Goal: Navigation & Orientation: Find specific page/section

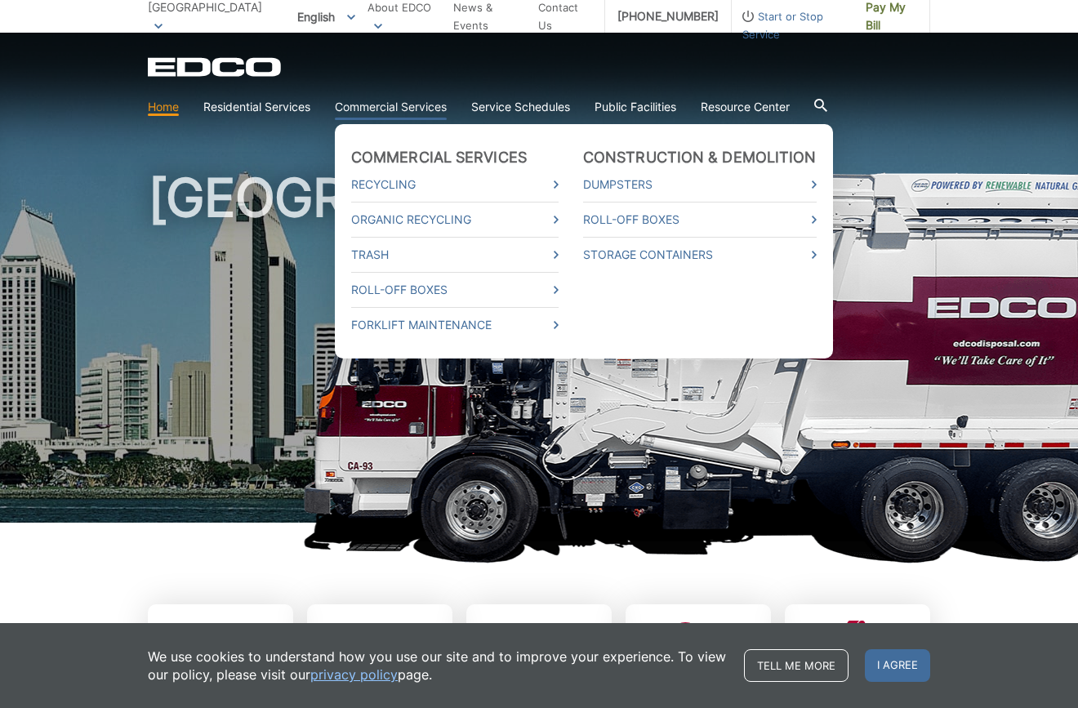
click at [413, 108] on link "Commercial Services" at bounding box center [391, 107] width 112 height 18
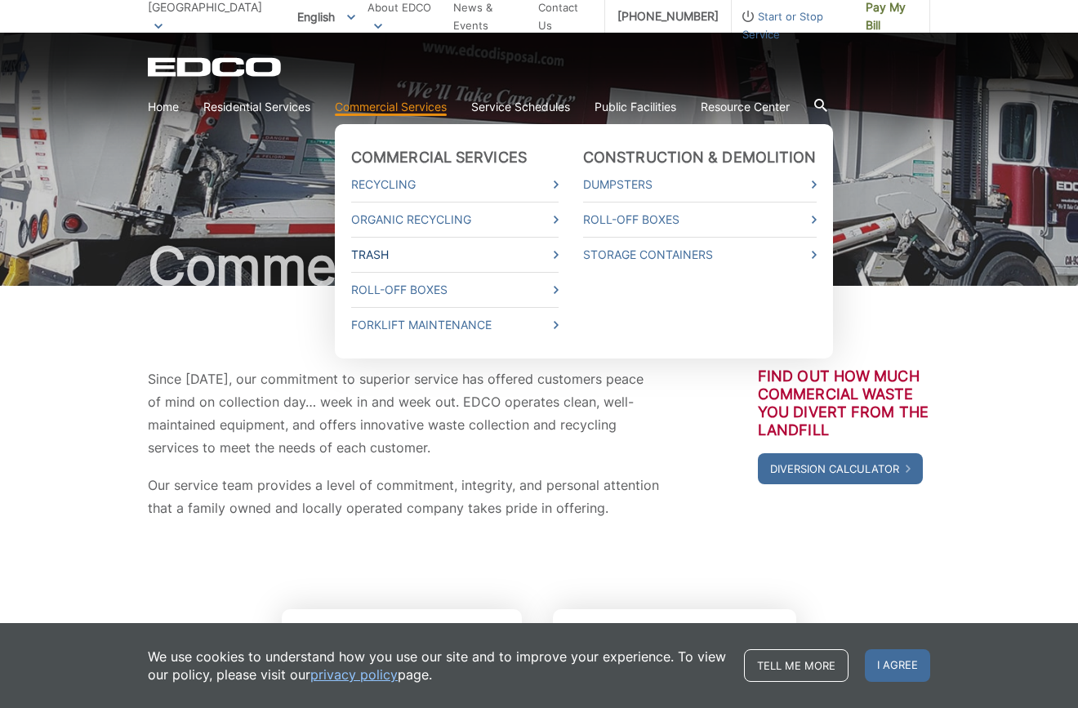
click at [463, 255] on link "Trash" at bounding box center [454, 255] width 207 height 18
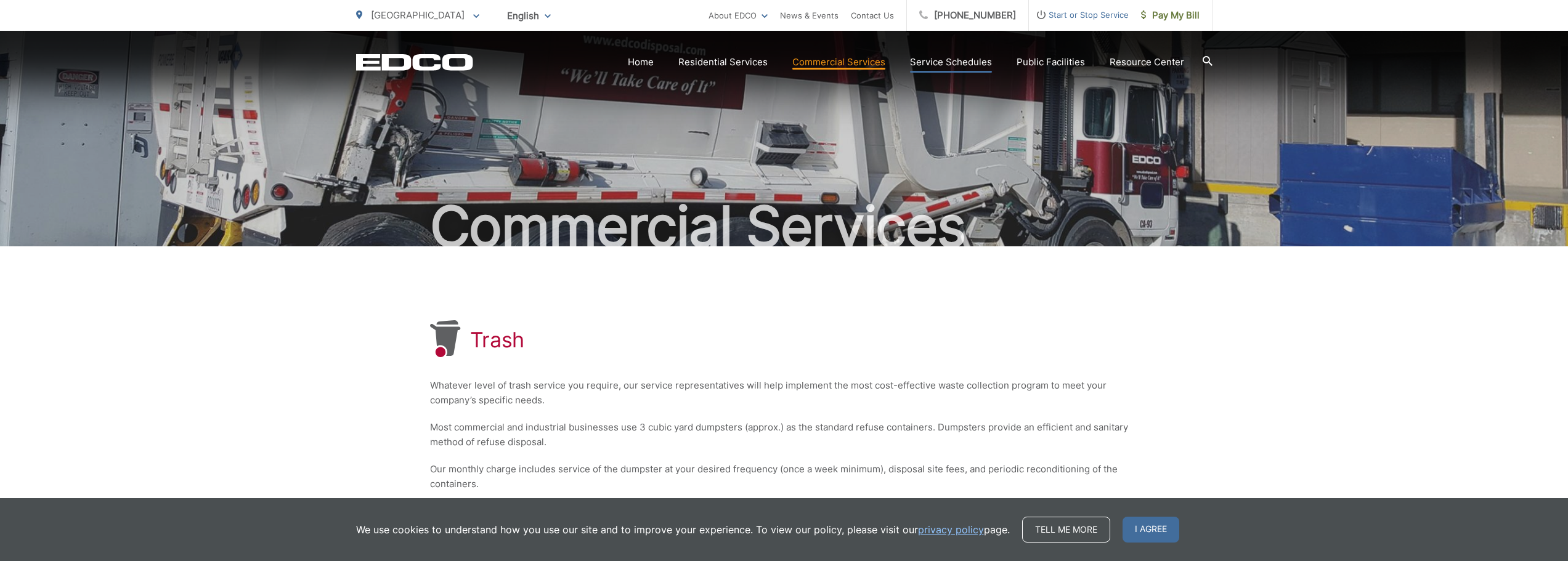
click at [813, 56] on link "Service Schedules" at bounding box center [951, 63] width 82 height 15
